Goal: Task Accomplishment & Management: Use online tool/utility

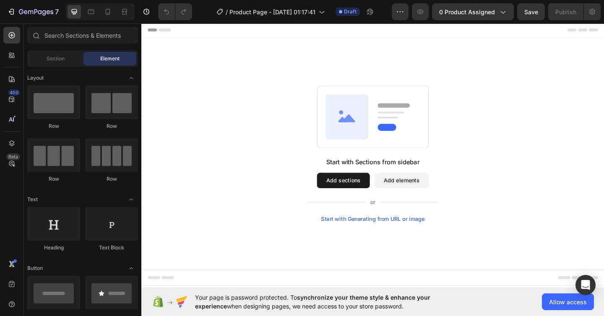
click at [352, 191] on button "Add sections" at bounding box center [360, 194] width 57 height 17
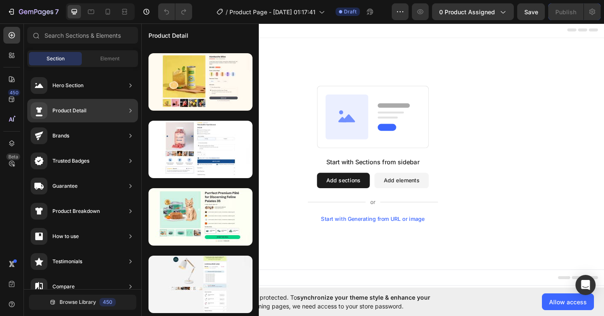
scroll to position [63, 0]
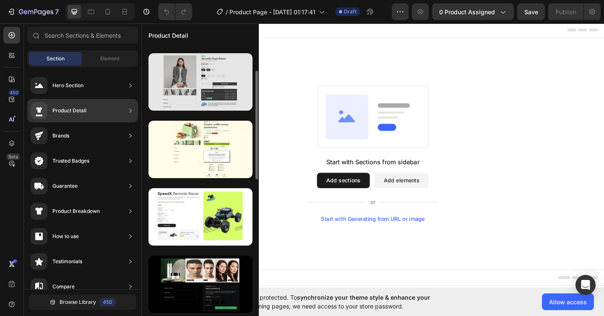
click at [193, 78] on div at bounding box center [201, 81] width 104 height 57
click at [193, 76] on div at bounding box center [201, 81] width 104 height 57
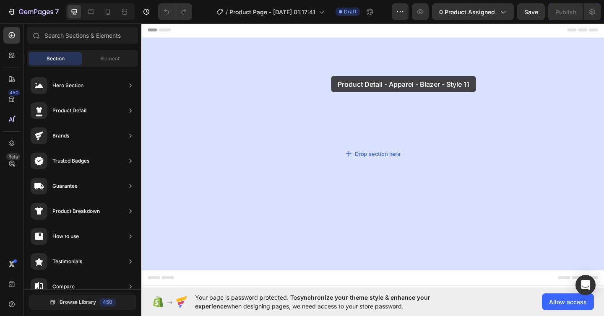
drag, startPoint x: 334, startPoint y: 99, endPoint x: 347, endPoint y: 79, distance: 23.0
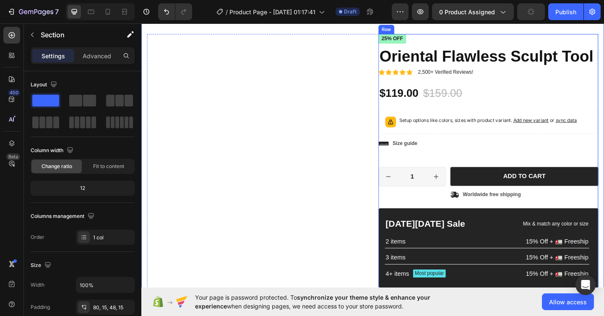
scroll to position [0, 0]
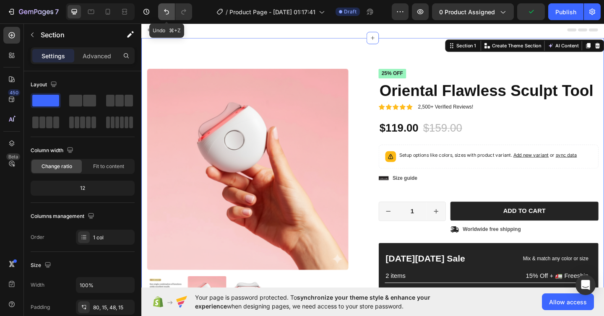
click at [162, 10] on icon "Undo/Redo" at bounding box center [166, 12] width 8 height 8
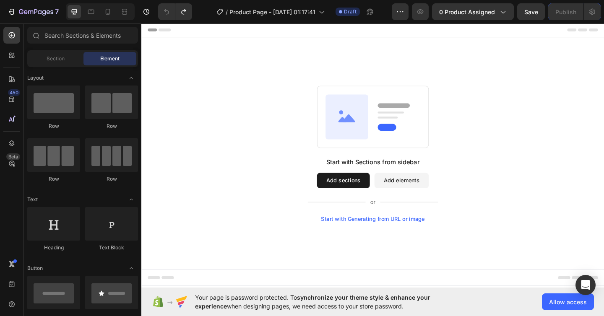
click at [362, 197] on button "Add sections" at bounding box center [360, 194] width 57 height 17
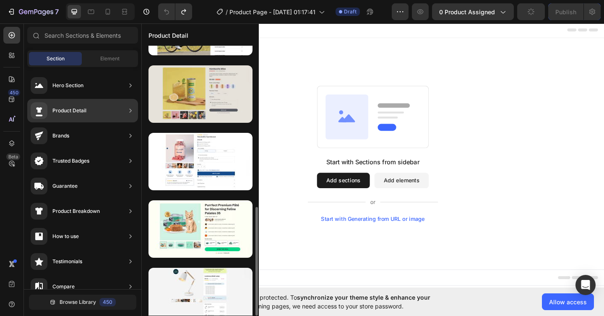
scroll to position [405, 0]
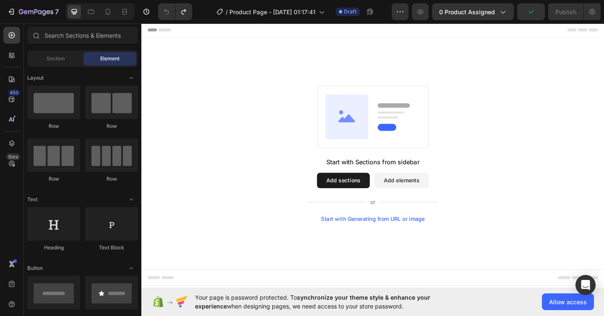
click at [369, 201] on button "Add sections" at bounding box center [360, 194] width 57 height 17
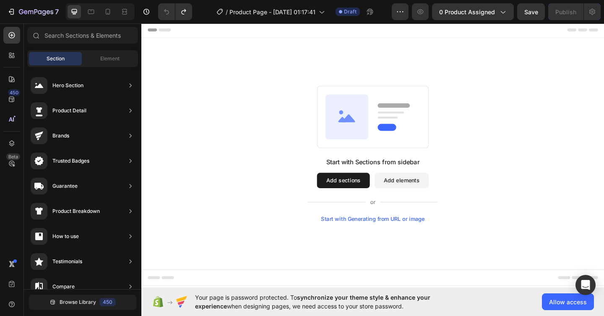
click at [381, 237] on div "Start with Generating from URL or image" at bounding box center [393, 236] width 113 height 7
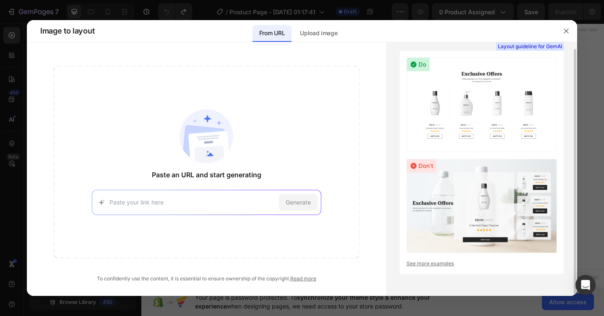
scroll to position [0, 0]
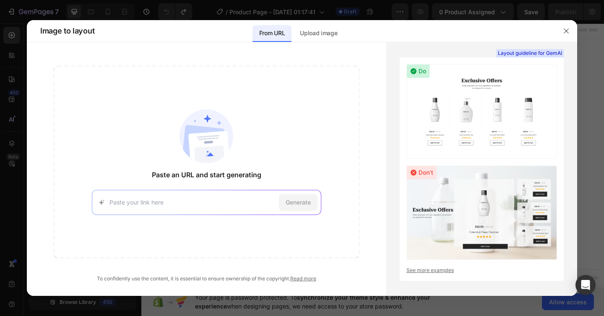
click at [162, 197] on div "Generate" at bounding box center [206, 202] width 229 height 25
click at [152, 204] on input at bounding box center [192, 202] width 166 height 9
paste input "[URL][DOMAIN_NAME]"
type input "[URL][DOMAIN_NAME]"
click at [307, 204] on span "Generate" at bounding box center [298, 202] width 25 height 9
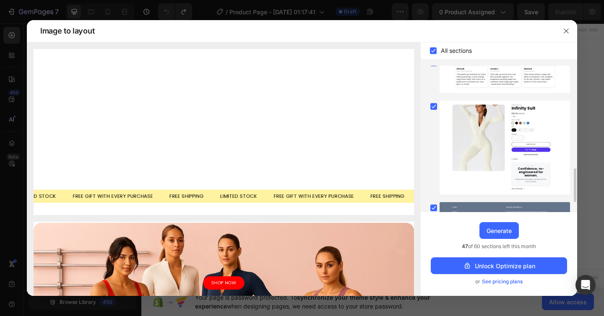
scroll to position [487, 0]
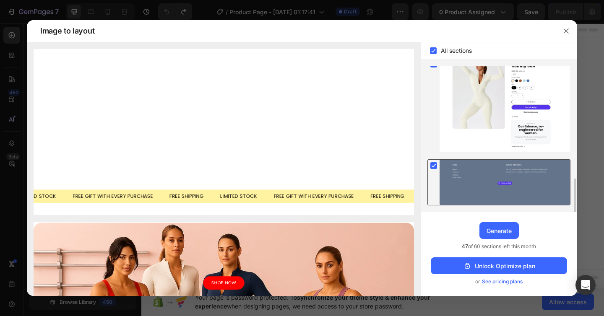
click at [436, 166] on rect at bounding box center [433, 165] width 7 height 7
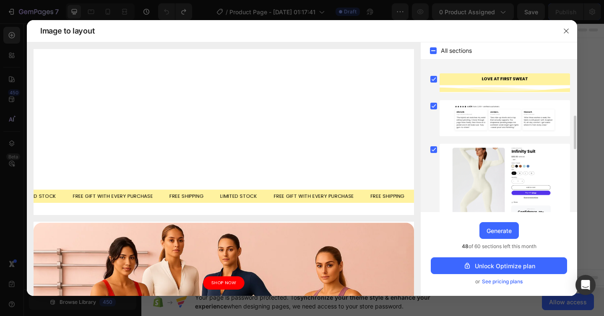
scroll to position [340, 0]
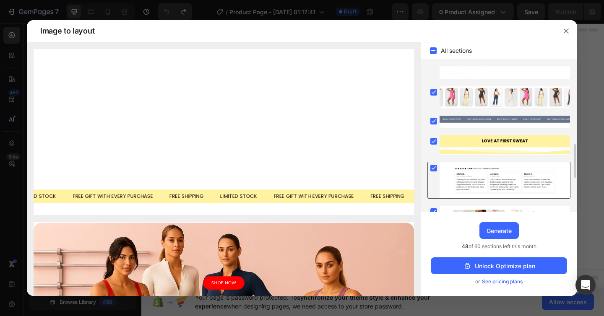
click at [433, 171] on rect at bounding box center [433, 168] width 7 height 7
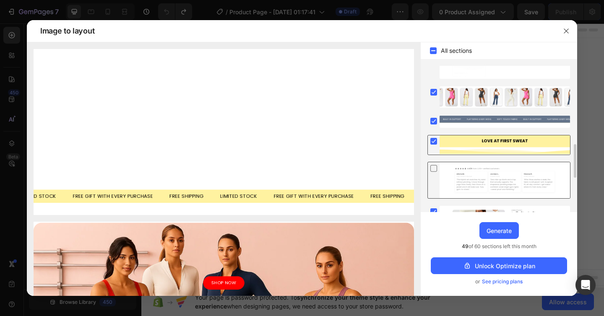
click at [433, 142] on icon at bounding box center [434, 141] width 4 height 3
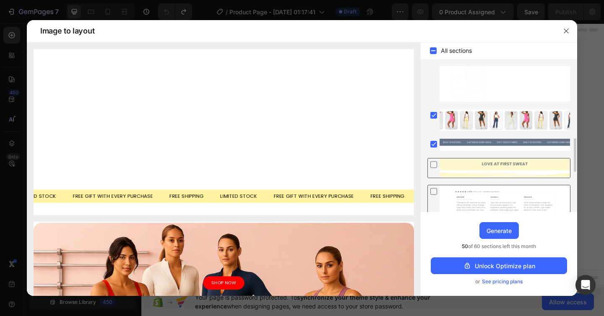
scroll to position [316, 0]
click at [433, 142] on rect at bounding box center [433, 144] width 7 height 7
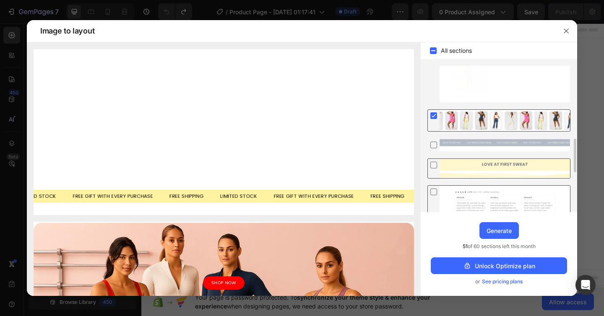
click at [433, 113] on rect at bounding box center [433, 115] width 7 height 7
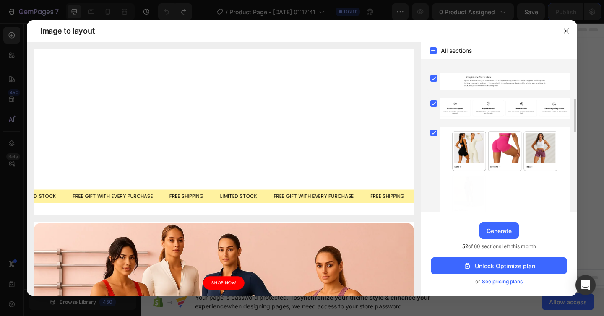
scroll to position [176, 0]
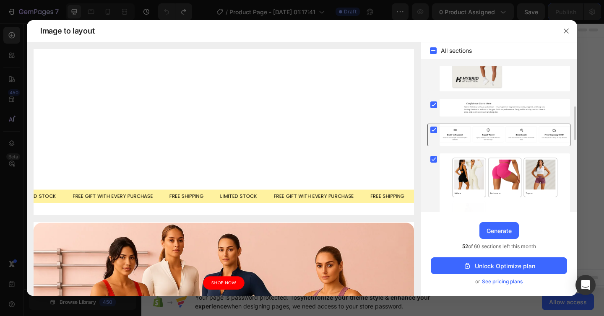
click at [433, 129] on rect at bounding box center [433, 130] width 7 height 7
click at [434, 104] on icon at bounding box center [434, 104] width 4 height 3
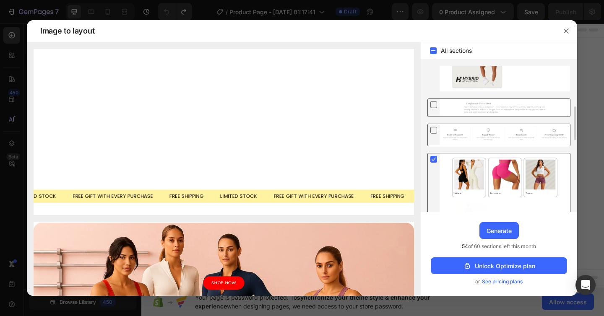
click at [434, 159] on rect at bounding box center [433, 159] width 7 height 7
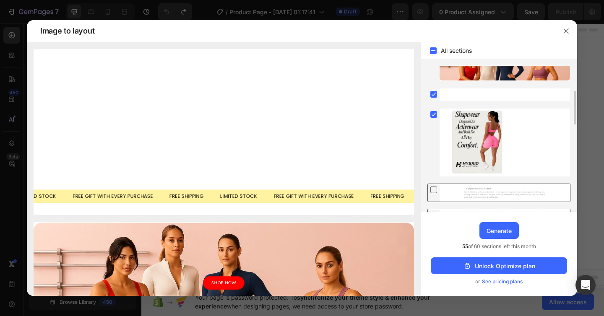
scroll to position [52, 0]
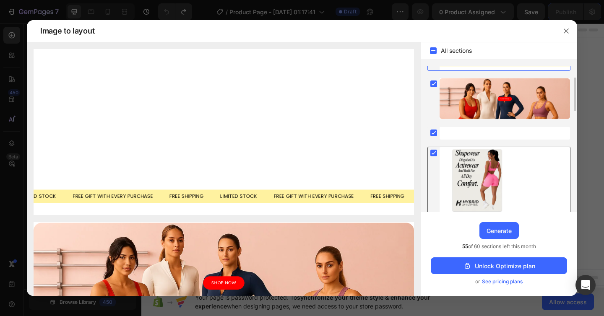
click at [434, 152] on rect at bounding box center [433, 153] width 7 height 7
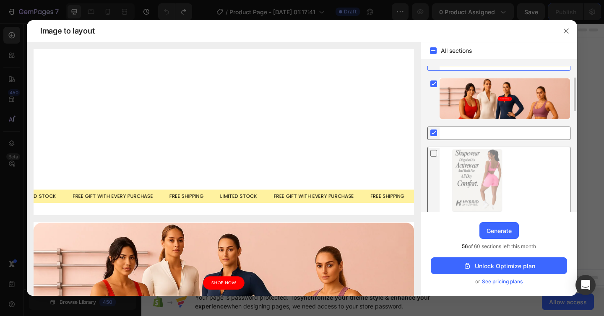
click at [435, 132] on icon at bounding box center [434, 133] width 4 height 3
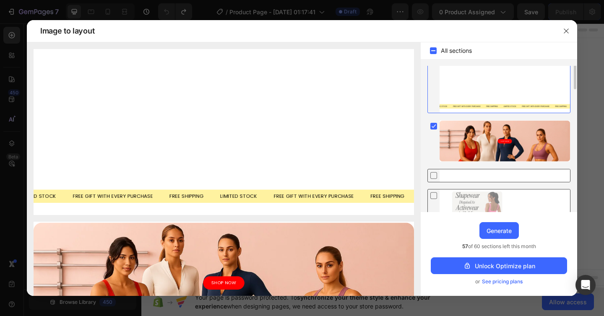
scroll to position [0, 0]
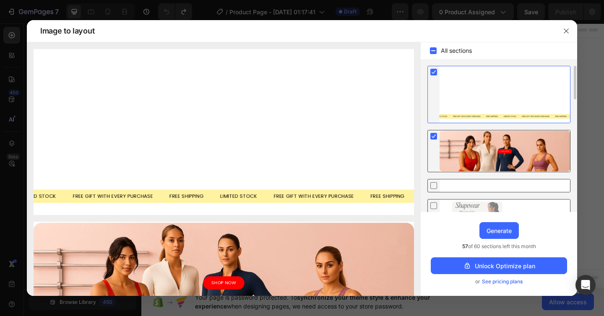
click at [434, 137] on icon at bounding box center [434, 136] width 4 height 3
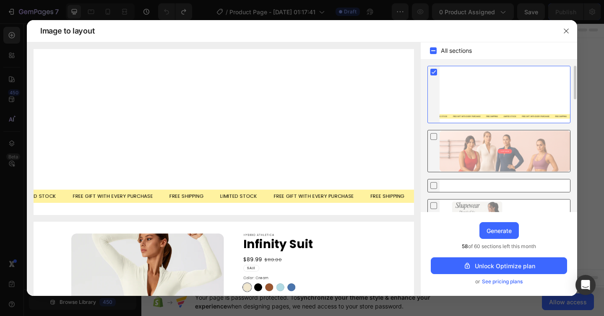
click at [434, 70] on rect at bounding box center [433, 72] width 7 height 7
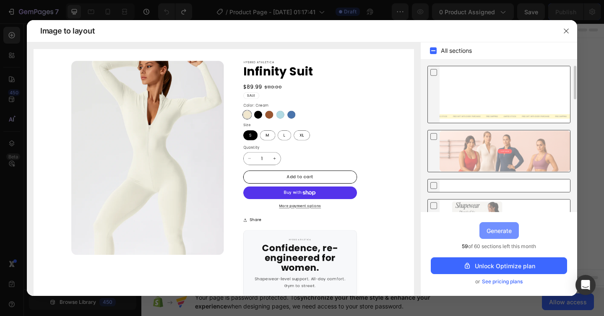
click at [491, 225] on button "Generate" at bounding box center [499, 230] width 39 height 17
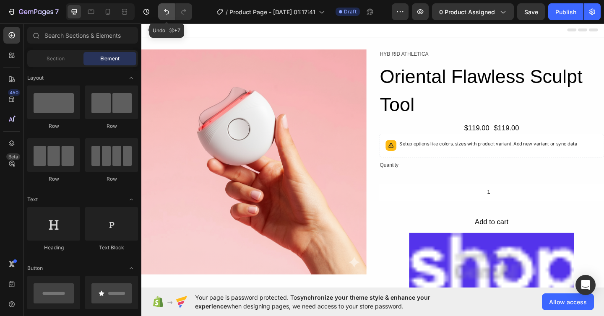
click at [163, 9] on icon "Undo/Redo" at bounding box center [166, 12] width 8 height 8
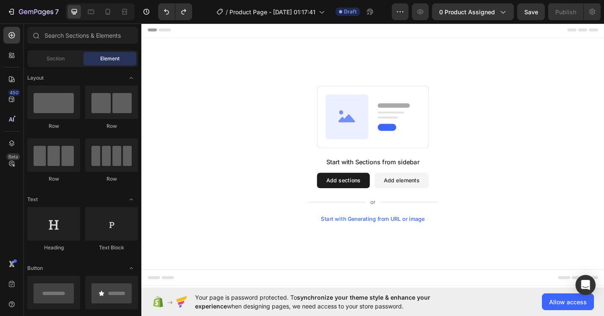
click at [351, 190] on button "Add sections" at bounding box center [360, 194] width 57 height 17
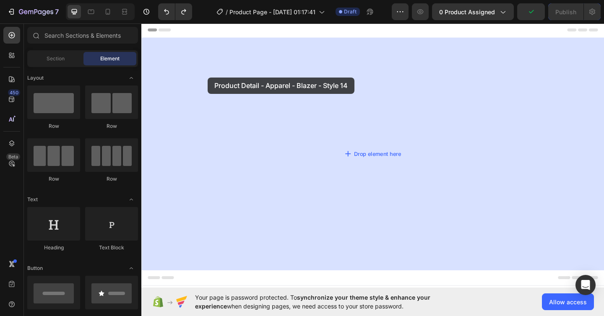
drag, startPoint x: 347, startPoint y: 100, endPoint x: 214, endPoint y: 82, distance: 135.0
